Goal: Find specific page/section: Find specific page/section

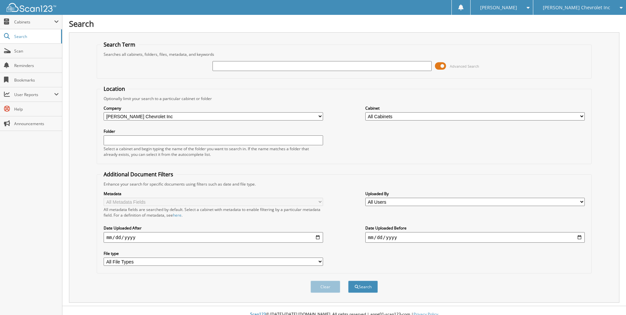
click at [220, 66] on input "text" at bounding box center [321, 66] width 219 height 10
type input "CENTRAL WELDING"
click at [348, 280] on button "Search" at bounding box center [363, 286] width 30 height 12
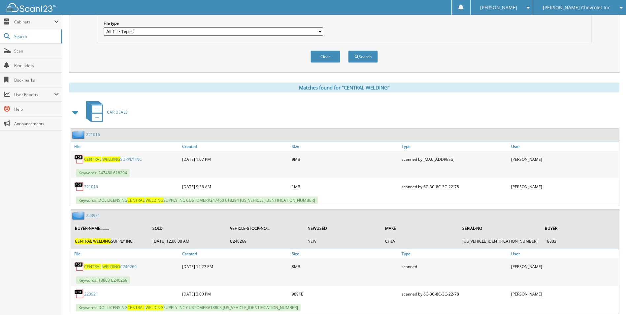
scroll to position [231, 0]
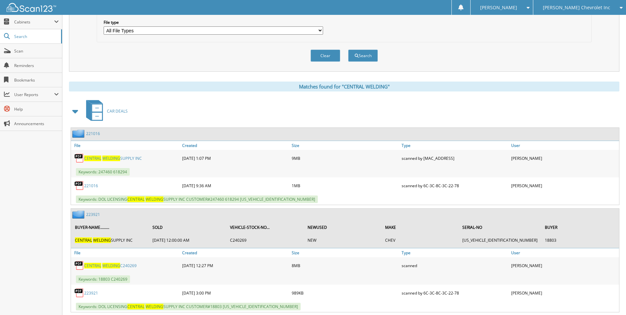
click at [98, 135] on link "221016" at bounding box center [93, 134] width 14 height 6
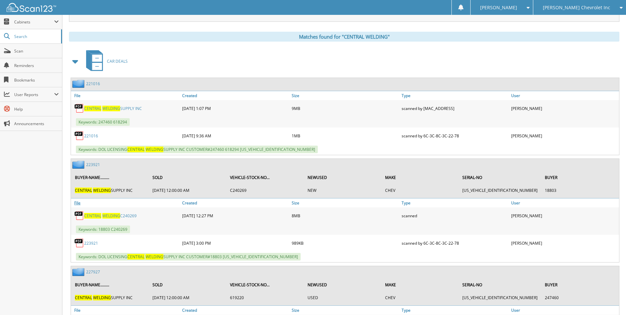
scroll to position [297, 0]
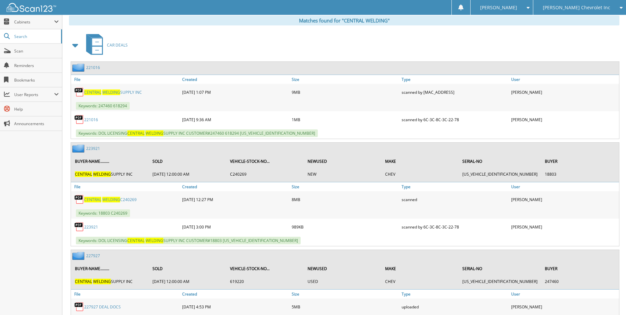
click at [96, 147] on link "223921" at bounding box center [93, 148] width 14 height 6
